Goal: Feedback & Contribution: Contribute content

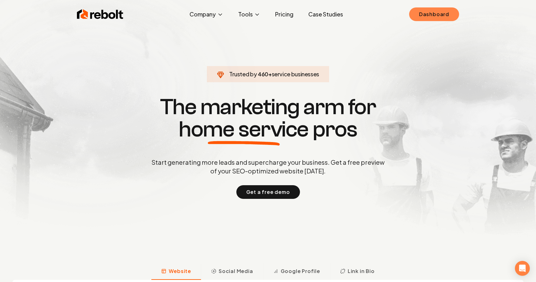
click at [415, 13] on link "Dashboard" at bounding box center [434, 14] width 50 height 14
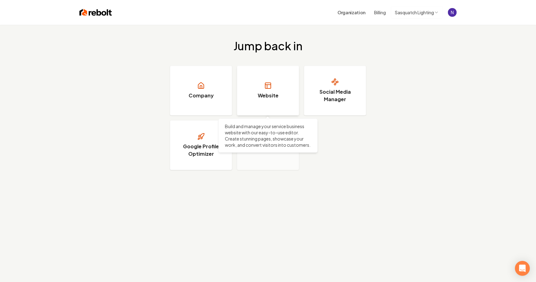
click at [293, 81] on link "Website" at bounding box center [268, 91] width 62 height 50
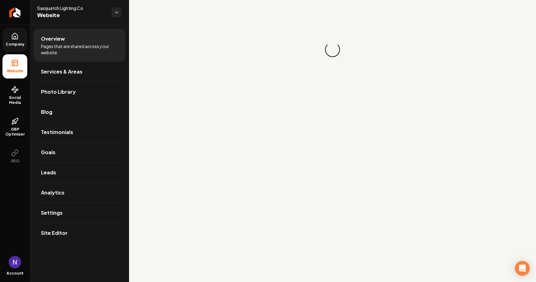
click at [16, 38] on icon at bounding box center [15, 37] width 2 height 3
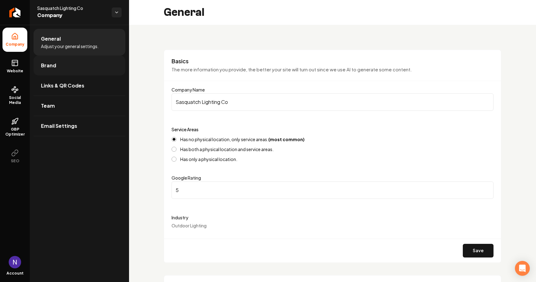
click at [93, 62] on link "Brand" at bounding box center [79, 65] width 92 height 20
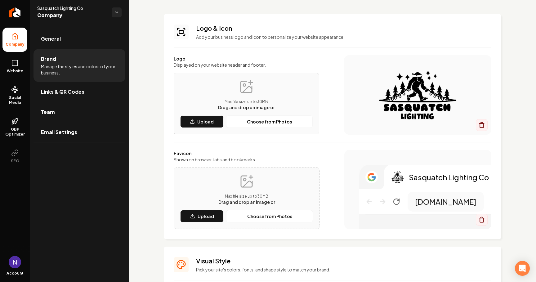
scroll to position [19, 0]
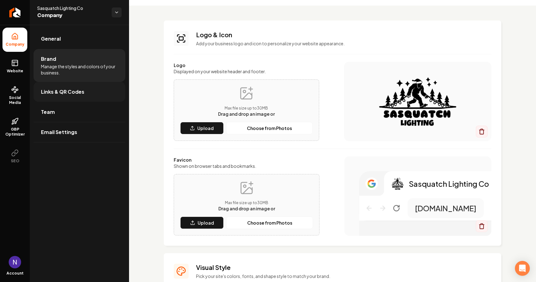
click at [100, 88] on link "Links & QR Codes" at bounding box center [79, 92] width 92 height 20
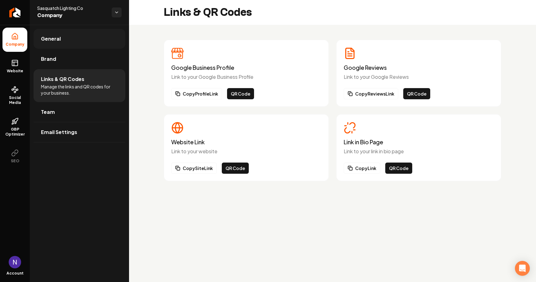
click at [87, 37] on link "General" at bounding box center [79, 39] width 92 height 20
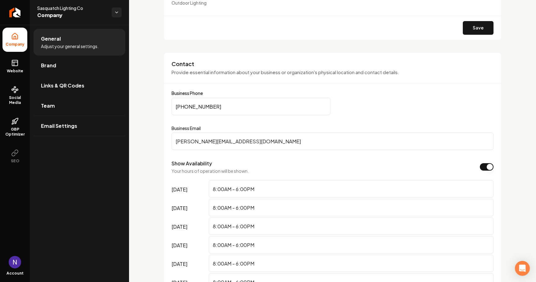
scroll to position [223, 0]
click at [181, 139] on input "jamie@sasquatchlightingco.com" at bounding box center [332, 140] width 322 height 17
type input "sales@sasquatchlightingco.com"
paste input "463-5742"
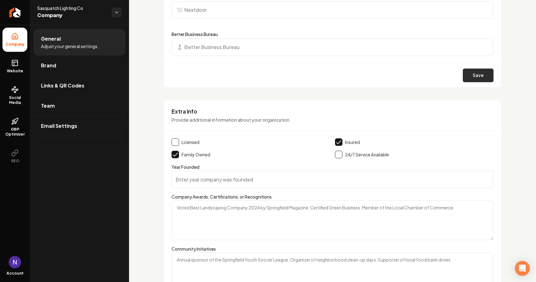
type input "(865) 463-5742"
click at [479, 73] on button "Save" at bounding box center [478, 76] width 31 height 14
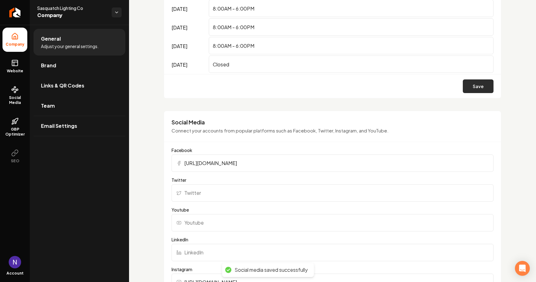
click at [475, 85] on button "Save" at bounding box center [478, 86] width 31 height 14
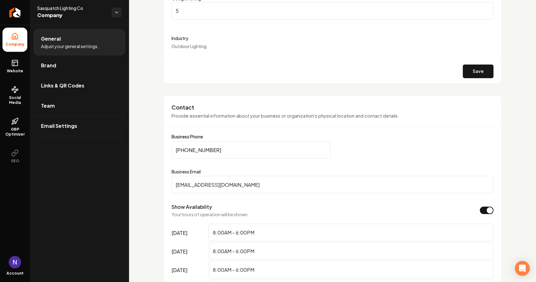
scroll to position [172, 0]
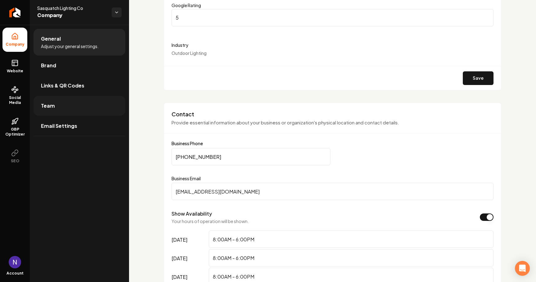
click at [61, 109] on link "Team" at bounding box center [79, 106] width 92 height 20
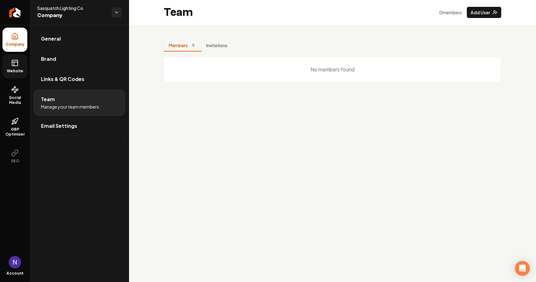
click at [13, 67] on link "Website" at bounding box center [14, 66] width 25 height 24
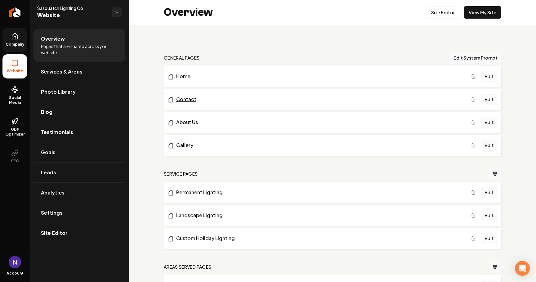
click at [248, 96] on link "Contact" at bounding box center [318, 98] width 303 height 7
click at [489, 75] on link "Edit" at bounding box center [489, 76] width 17 height 11
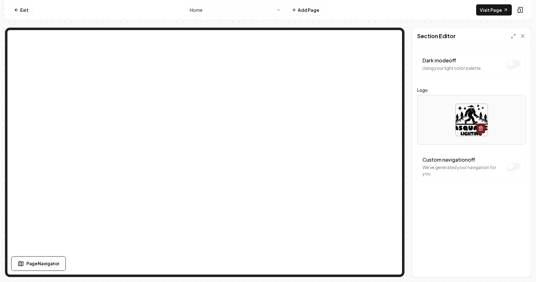
click at [516, 68] on button "Dark mode off" at bounding box center [514, 63] width 14 height 7
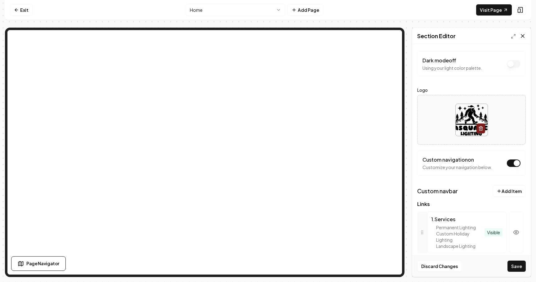
click at [523, 36] on icon at bounding box center [522, 36] width 6 height 6
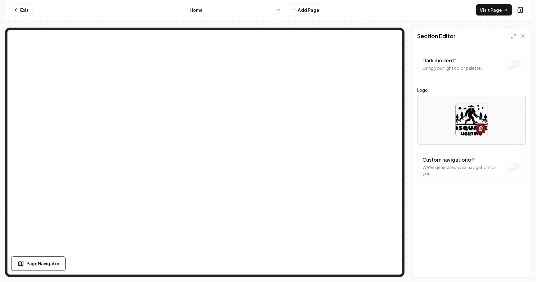
click at [513, 65] on button "Dark mode off" at bounding box center [514, 63] width 14 height 7
click at [513, 65] on button "Dark mode on" at bounding box center [514, 63] width 14 height 7
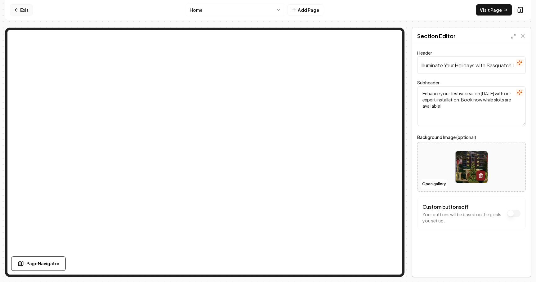
click at [23, 11] on link "Exit" at bounding box center [21, 9] width 23 height 11
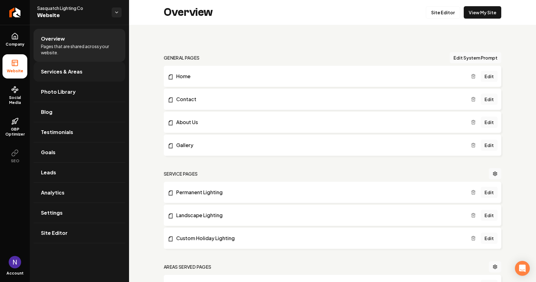
click at [93, 75] on link "Services & Areas" at bounding box center [79, 72] width 92 height 20
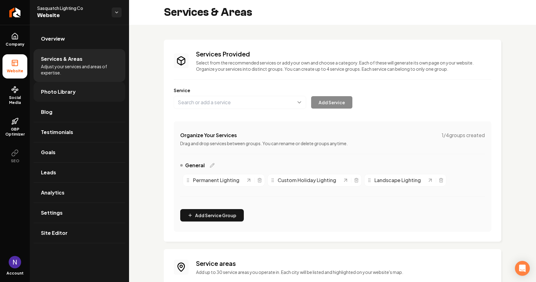
click at [98, 93] on link "Photo Library" at bounding box center [79, 92] width 92 height 20
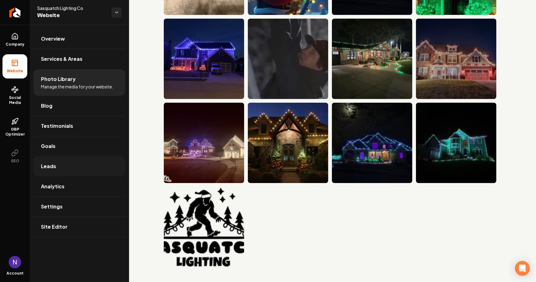
click at [71, 167] on link "Leads" at bounding box center [79, 166] width 92 height 20
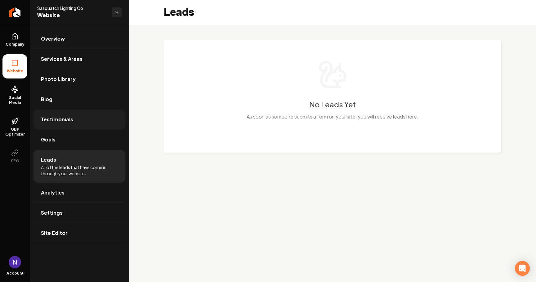
click at [90, 111] on link "Testimonials" at bounding box center [79, 119] width 92 height 20
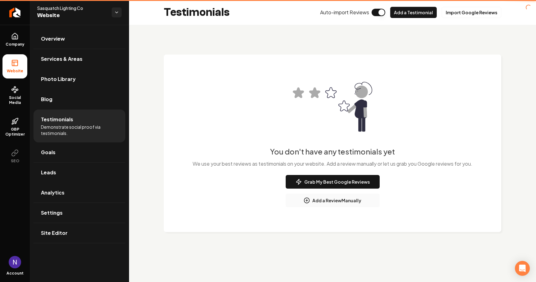
click at [79, 137] on li "Testimonials Demonstrate social proof via testimonials." at bounding box center [79, 125] width 92 height 33
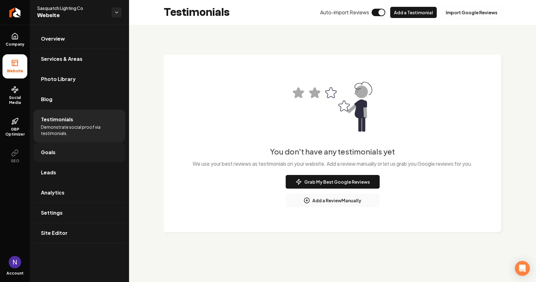
click at [75, 148] on link "Goals" at bounding box center [79, 152] width 92 height 20
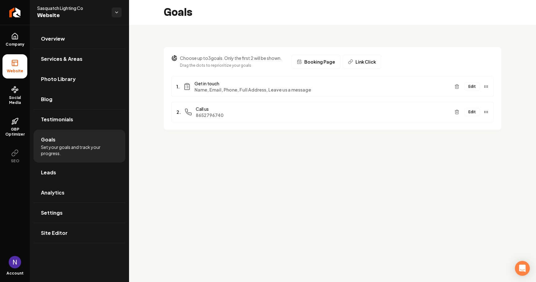
click at [471, 110] on button "Edit" at bounding box center [472, 112] width 16 height 8
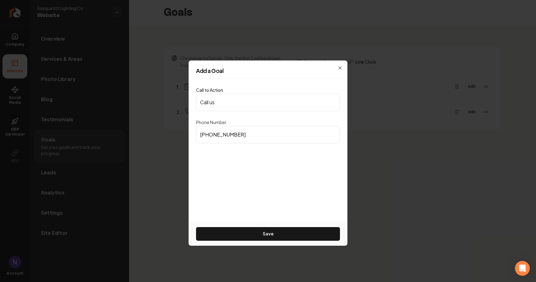
click at [253, 141] on input "(865) 279-6740" at bounding box center [268, 134] width 144 height 17
paste input "463-5742"
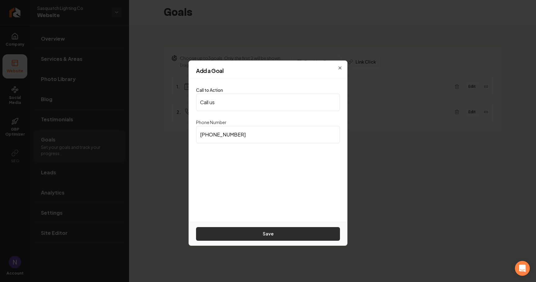
type input "(865) 463-5742"
click at [268, 232] on button "Save" at bounding box center [268, 234] width 144 height 14
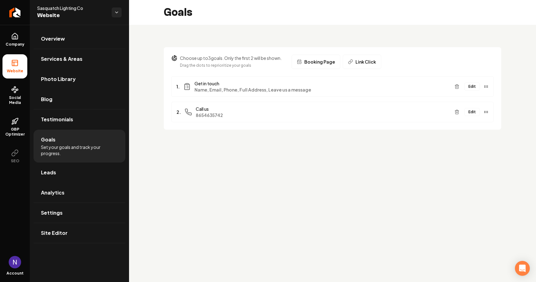
click at [475, 86] on button "Edit" at bounding box center [472, 86] width 16 height 8
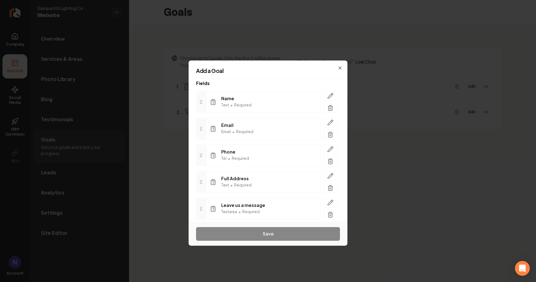
scroll to position [35, 0]
click at [341, 66] on icon "button" at bounding box center [339, 67] width 5 height 5
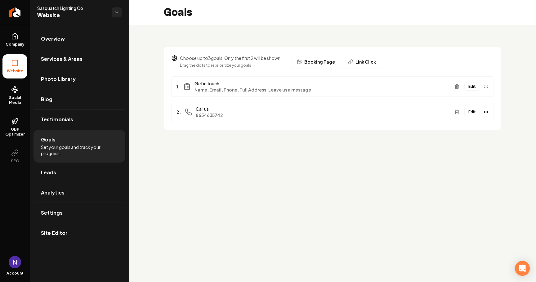
click at [312, 62] on span "Booking Page" at bounding box center [319, 62] width 31 height 6
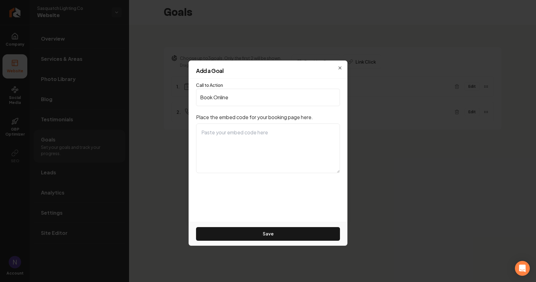
click at [338, 68] on h2 "Add a Goal" at bounding box center [268, 71] width 144 height 6
click at [339, 68] on h2 "Add a Goal" at bounding box center [268, 71] width 144 height 6
click at [339, 67] on icon "button" at bounding box center [339, 67] width 5 height 5
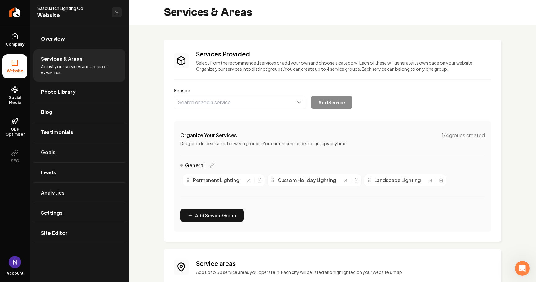
scroll to position [358, 0]
drag, startPoint x: 272, startPoint y: 180, endPoint x: 175, endPoint y: 181, distance: 96.7
click at [175, 181] on icon "Main content area" at bounding box center [175, 181] width 5 height 5
drag, startPoint x: 185, startPoint y: 181, endPoint x: 329, endPoint y: 175, distance: 143.4
click at [329, 175] on icon "Main content area" at bounding box center [331, 177] width 5 height 5
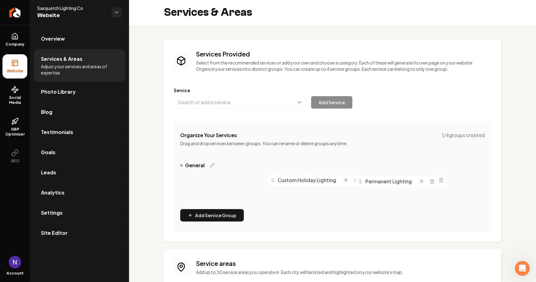
drag, startPoint x: 187, startPoint y: 181, endPoint x: 360, endPoint y: 182, distance: 173.0
click at [360, 182] on icon "Main content area" at bounding box center [360, 181] width 5 height 5
click at [91, 112] on link "Blog" at bounding box center [79, 112] width 92 height 20
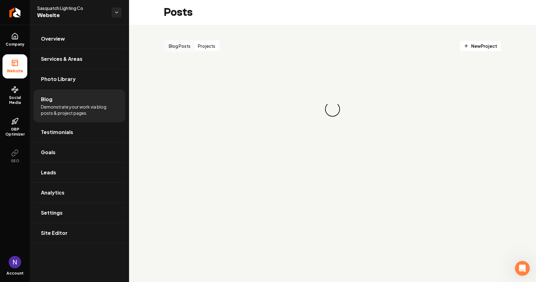
click at [210, 45] on button "Projects" at bounding box center [206, 46] width 25 height 10
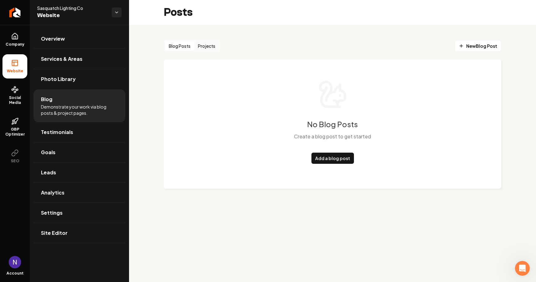
click at [167, 42] on button "Blog Posts" at bounding box center [179, 46] width 29 height 10
click at [340, 158] on link "Add a blog post" at bounding box center [332, 158] width 42 height 11
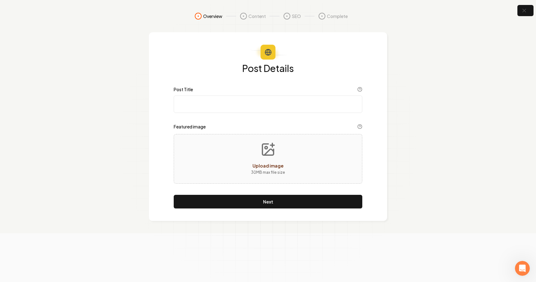
click at [244, 104] on input "Post Title" at bounding box center [268, 103] width 189 height 17
click at [524, 13] on icon "button" at bounding box center [524, 11] width 8 height 8
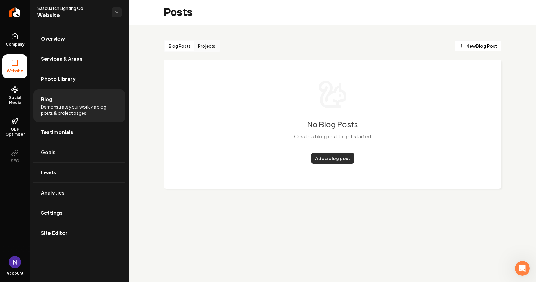
click at [326, 153] on link "Add a blog post" at bounding box center [332, 158] width 42 height 11
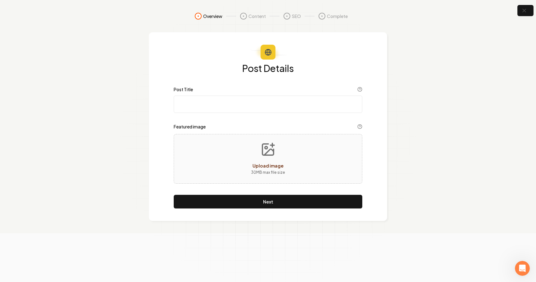
click at [214, 108] on input "Post Title" at bounding box center [268, 103] width 189 height 17
paste input "Holiday Lighting Installation | Professional Christmas Light Service Near You"
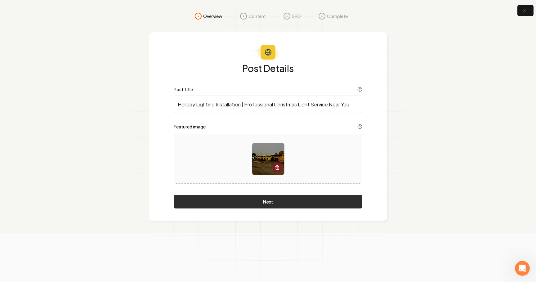
type input "Holiday Lighting Installation | Professional Christmas Light Service Near You"
click at [259, 202] on button "Next" at bounding box center [268, 202] width 189 height 14
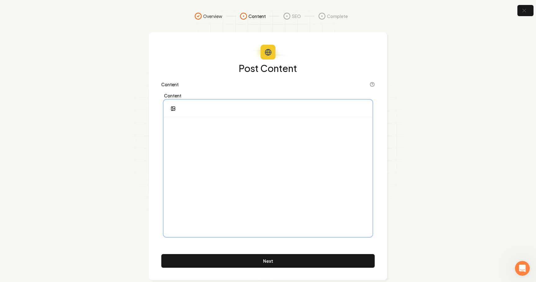
click at [192, 152] on div at bounding box center [267, 176] width 207 height 119
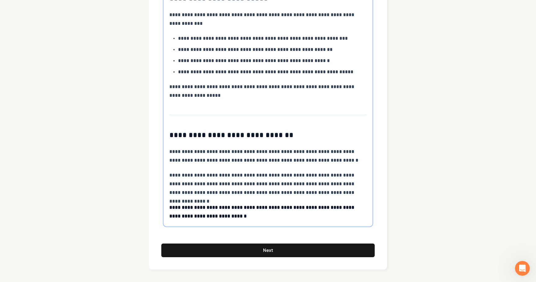
scroll to position [1321, 0]
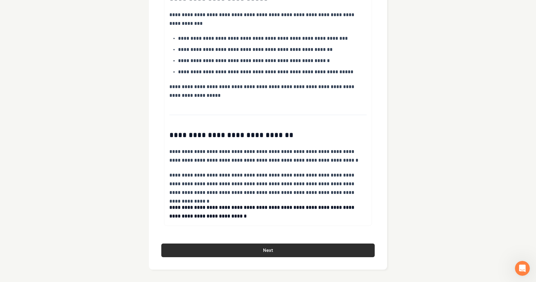
click at [268, 251] on button "Next" at bounding box center [267, 250] width 213 height 14
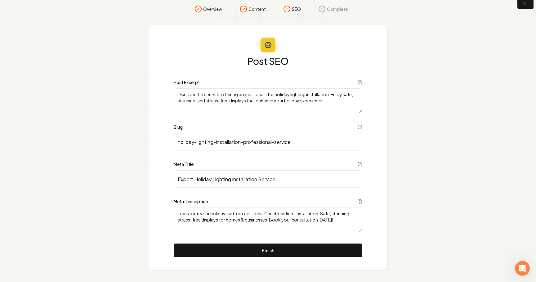
scroll to position [7, 0]
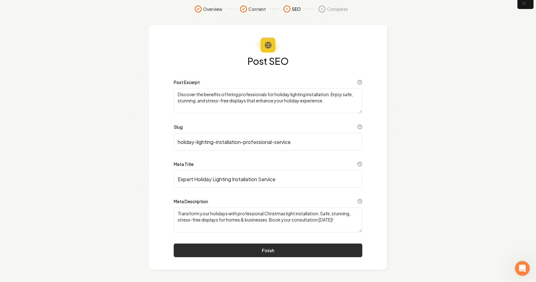
click at [246, 254] on button "Finish" at bounding box center [268, 250] width 189 height 14
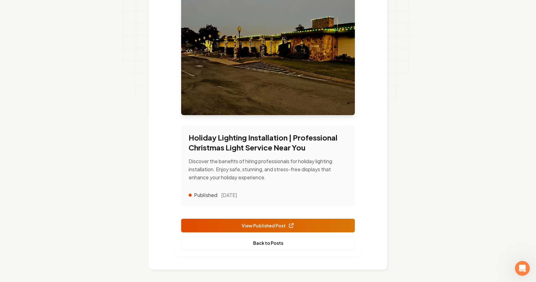
scroll to position [113, 0]
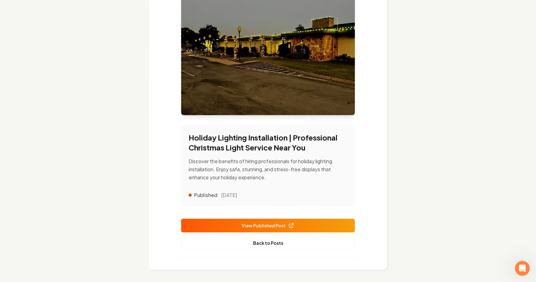
click at [277, 225] on span "View Published Post" at bounding box center [268, 225] width 53 height 7
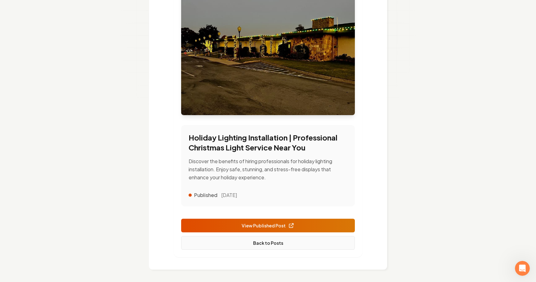
click at [264, 243] on link "Back to Posts" at bounding box center [268, 243] width 174 height 14
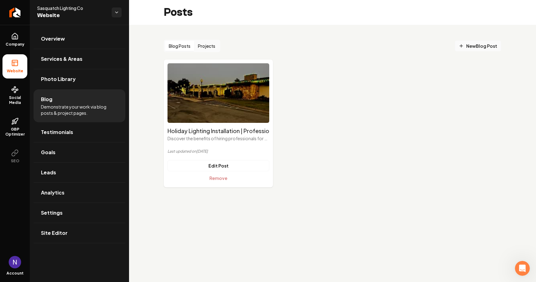
click at [490, 48] on span "New Blog Post" at bounding box center [478, 46] width 38 height 7
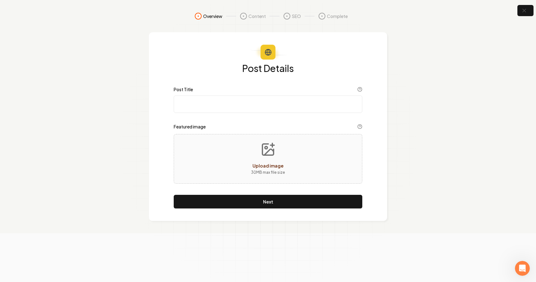
click at [271, 102] on input "Post Title" at bounding box center [268, 103] width 189 height 17
paste input ""Why DIY Christmas Lights Fail: 5 Reasons to Hire Professional Holiday Light In…"
type input "Why DIY Christmas Lights Fail: 5 Reasons to Hire Professional Holiday Light Ins…"
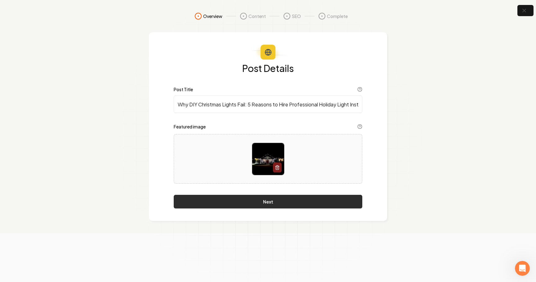
click at [226, 204] on button "Next" at bounding box center [268, 202] width 189 height 14
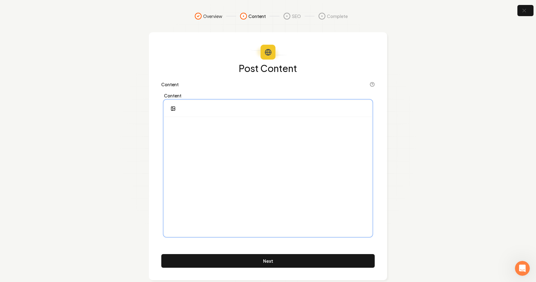
click at [245, 149] on div at bounding box center [267, 176] width 207 height 119
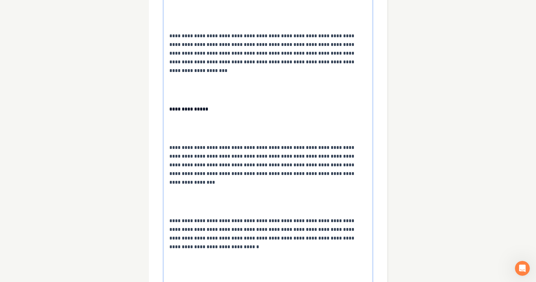
scroll to position [2517, 0]
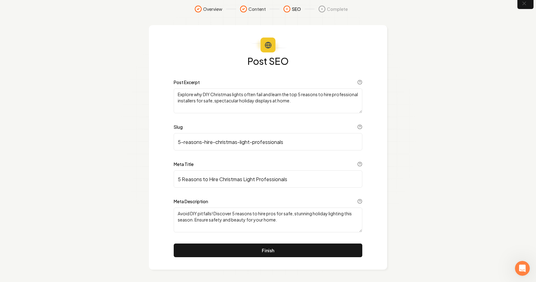
scroll to position [7, 0]
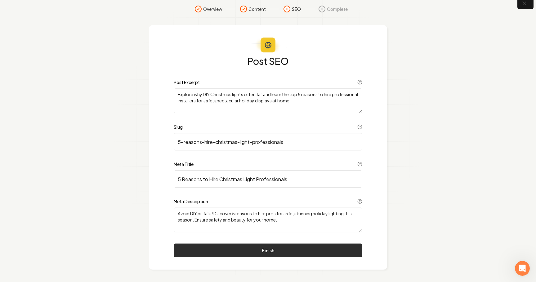
click at [263, 252] on button "Finish" at bounding box center [268, 250] width 189 height 14
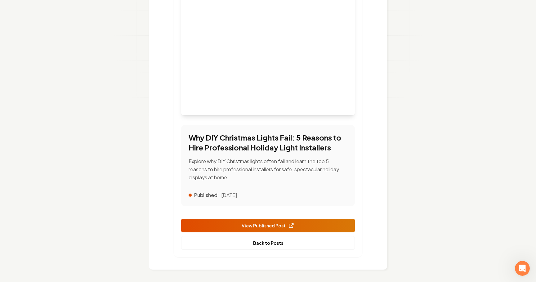
scroll to position [113, 0]
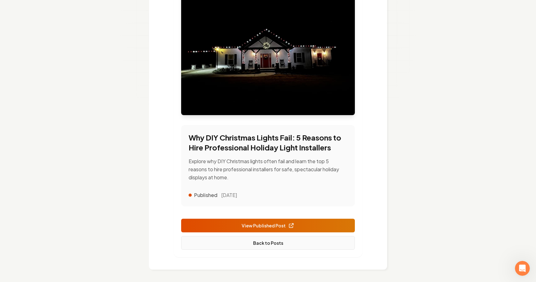
click at [266, 243] on link "Back to Posts" at bounding box center [268, 243] width 174 height 14
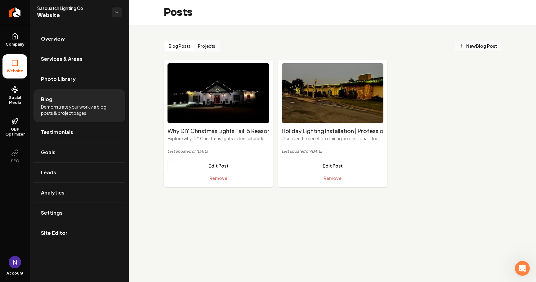
click at [477, 49] on span "New Blog Post" at bounding box center [478, 46] width 38 height 7
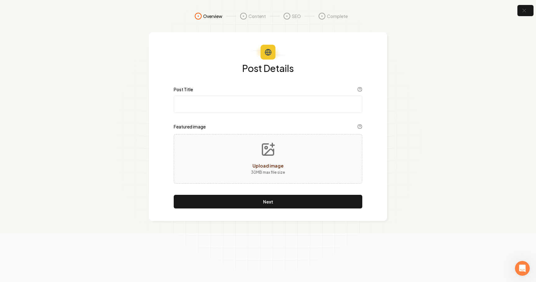
click at [281, 103] on input "Post Title" at bounding box center [268, 103] width 189 height 17
paste input "Vacation Rental Christmas Lights: Boost Holiday Bookings with Professional Disp…"
type input "Vacation Rental Christmas Lights: Boost Holiday Bookings with Professional Disp…"
click at [224, 159] on div "Upload image 30 MB max file size" at bounding box center [268, 159] width 189 height 50
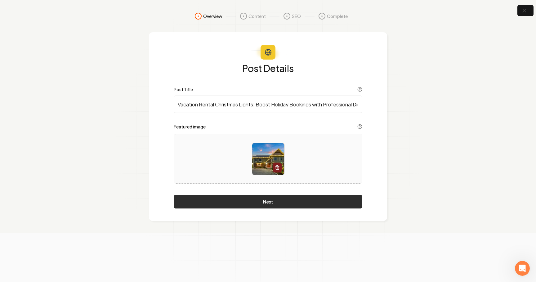
click at [282, 208] on button "Next" at bounding box center [268, 202] width 189 height 14
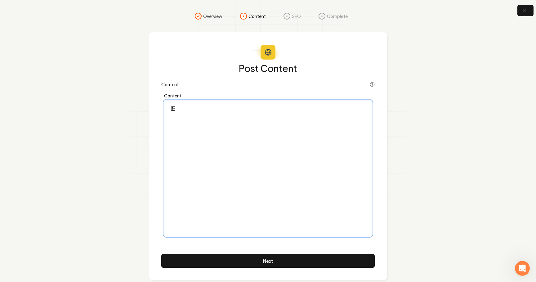
click at [234, 141] on div at bounding box center [267, 176] width 207 height 119
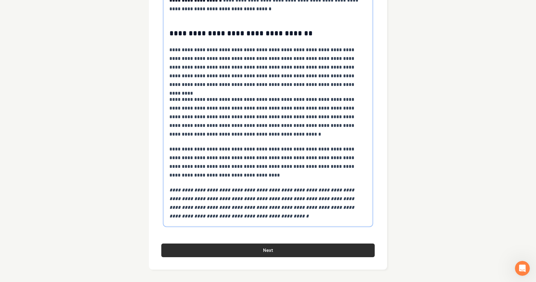
scroll to position [2132, 0]
click at [255, 247] on button "Next" at bounding box center [267, 250] width 213 height 14
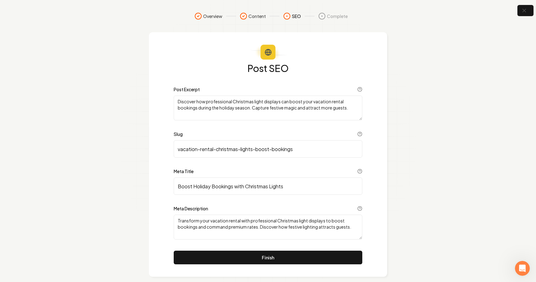
scroll to position [0, 0]
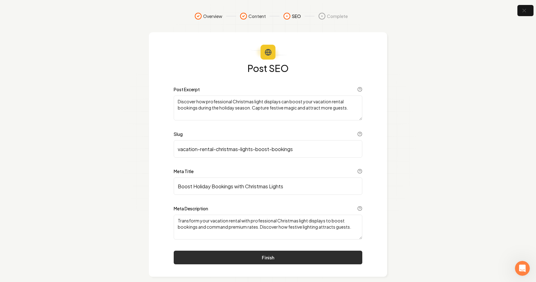
click at [253, 257] on button "Finish" at bounding box center [268, 258] width 189 height 14
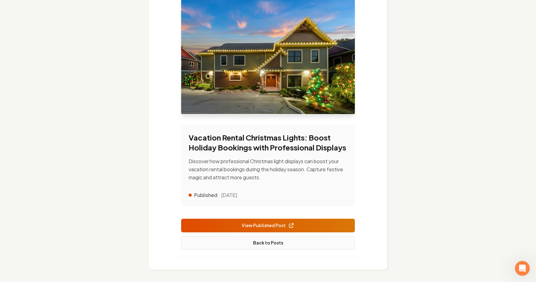
scroll to position [100, 0]
click at [268, 247] on link "Back to Posts" at bounding box center [268, 243] width 174 height 14
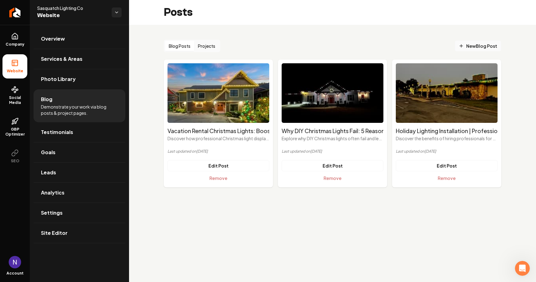
click at [484, 44] on span "New Blog Post" at bounding box center [478, 46] width 38 height 7
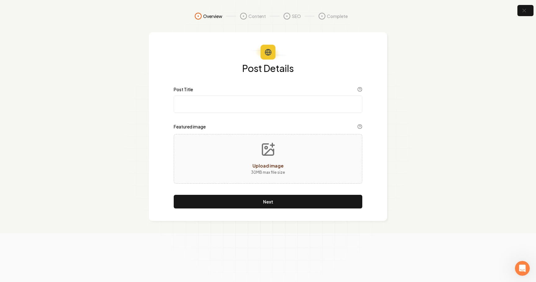
click at [222, 103] on input "Post Title" at bounding box center [268, 103] width 189 height 17
paste input "When to Install Christmas Lights: Complete Holiday Decorating Timeline"
type input "When to Install Christmas Lights: Complete Holiday Decorating Timeline"
click at [257, 164] on span "Upload image" at bounding box center [267, 166] width 31 height 6
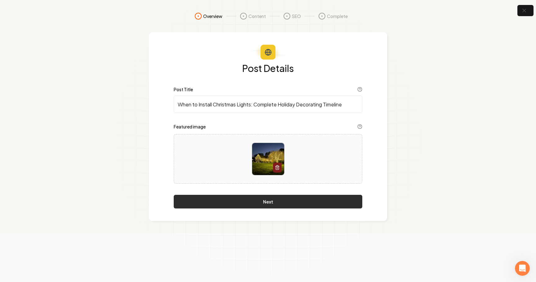
click at [276, 201] on button "Next" at bounding box center [268, 202] width 189 height 14
